Goal: Contribute content

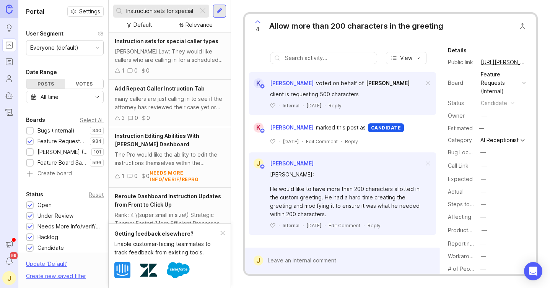
scroll to position [90, 0]
click at [278, 262] on div at bounding box center [348, 261] width 170 height 15
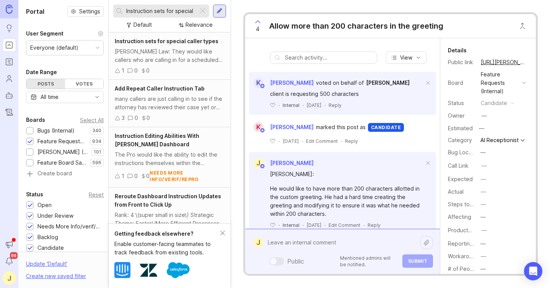
click at [283, 245] on textarea at bounding box center [341, 243] width 157 height 15
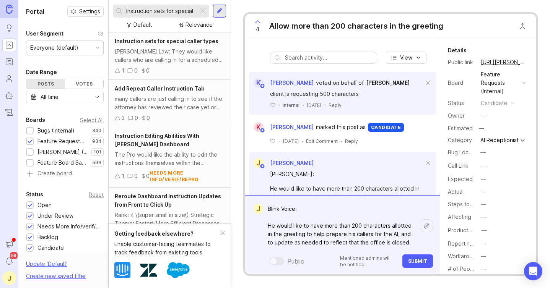
type textarea "Blink Voice: He would like to have more than 200 characters allotted in the gre…"
click at [408, 262] on span "Submit" at bounding box center [417, 261] width 19 height 6
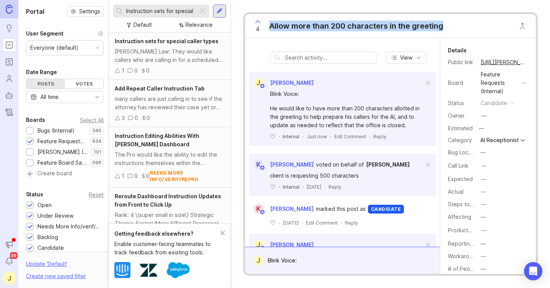
drag, startPoint x: 270, startPoint y: 24, endPoint x: 444, endPoint y: 28, distance: 174.0
click at [444, 28] on div "4 Allow more than 200 characters in the greeting" at bounding box center [346, 26] width 202 height 24
copy div "Allow more than 200 characters in the greeting"
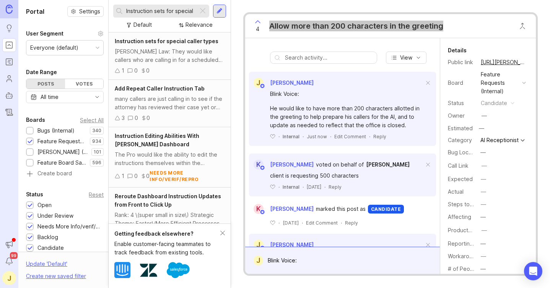
copy div "Allow more than 200 characters in the greeting"
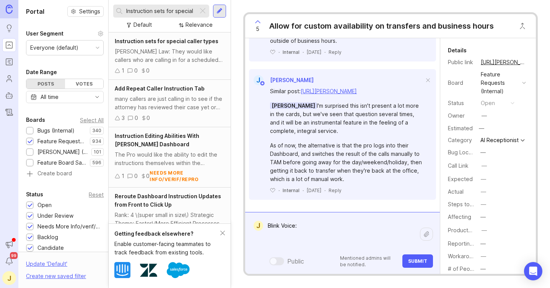
scroll to position [226, 0]
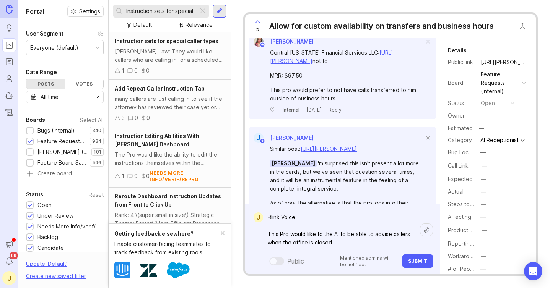
click at [320, 236] on textarea "Blink Voice: This Pro would like to the AI to be able to advise callers when th…" at bounding box center [341, 230] width 157 height 40
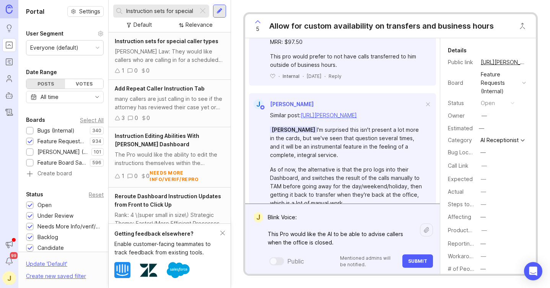
scroll to position [266, 0]
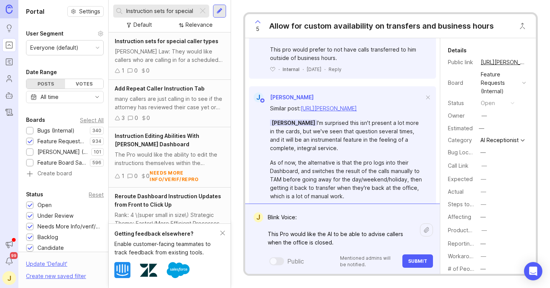
type textarea "Blink Voice: This Pro would like the AI to be able to advise callers when the o…"
click at [419, 259] on span "Submit" at bounding box center [417, 261] width 19 height 6
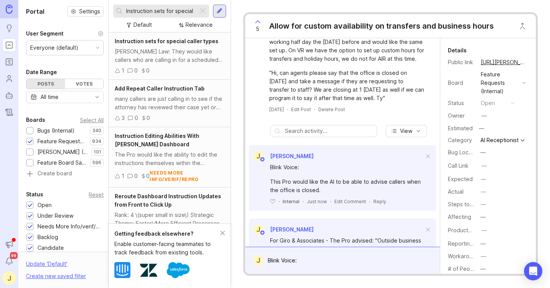
scroll to position [51, 0]
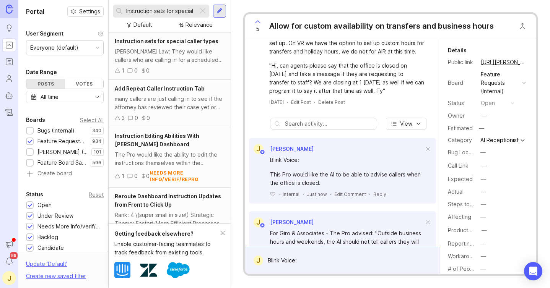
click at [360, 26] on div "Allow for custom availability on transfers and business hours" at bounding box center [381, 26] width 224 height 11
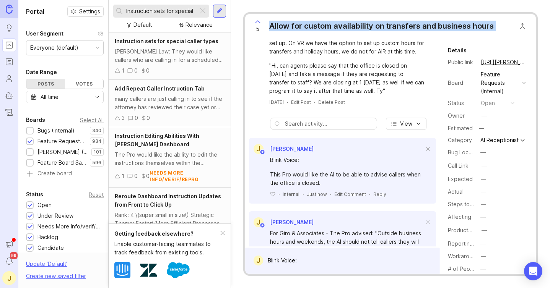
click at [360, 26] on div "Allow for custom availability on transfers and business hours" at bounding box center [381, 26] width 224 height 11
copy div "Allow for custom availability on transfers and business hours V"
